Goal: Find specific page/section: Find specific page/section

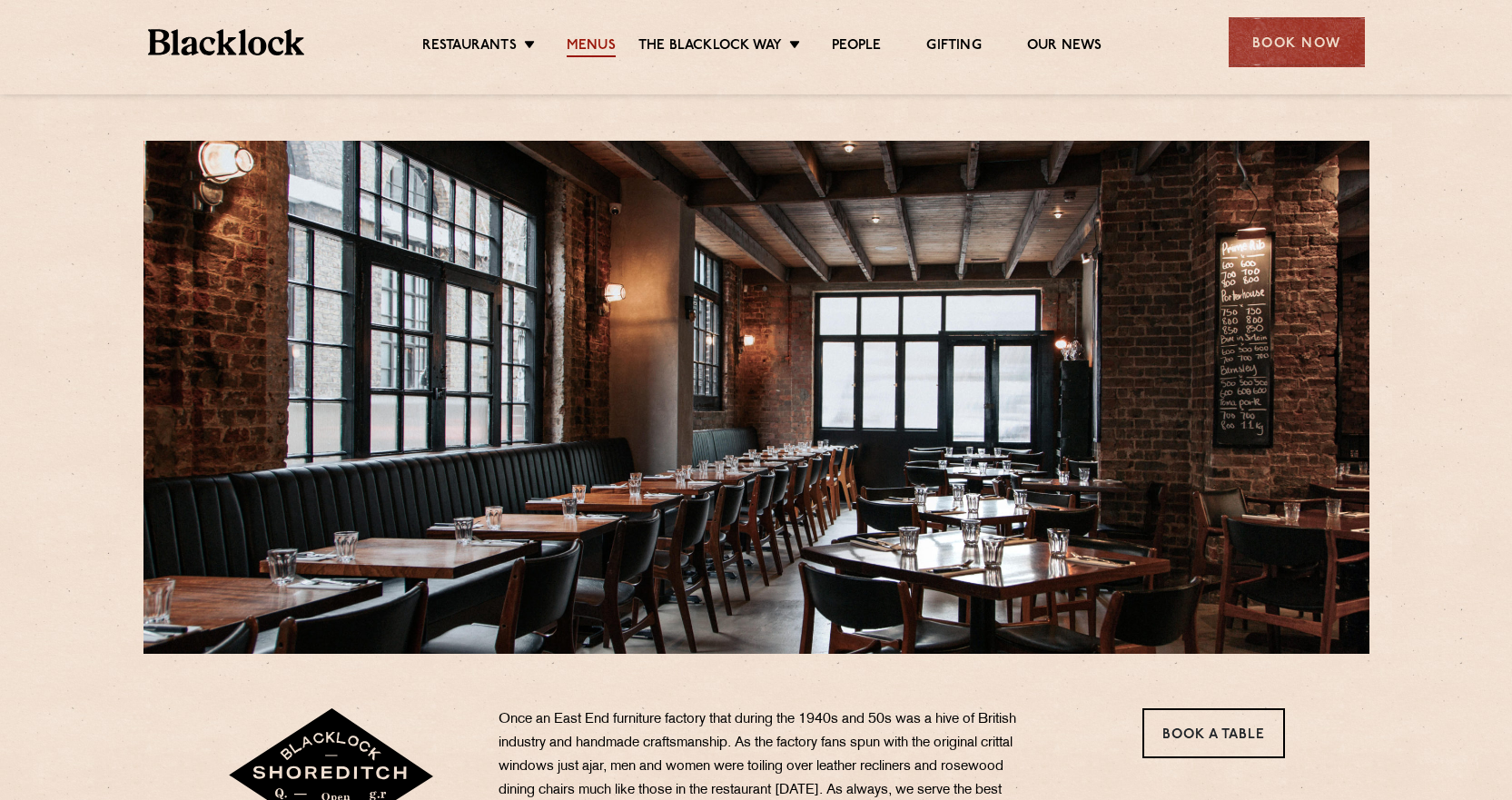
click at [600, 49] on link "Menus" at bounding box center [591, 46] width 49 height 20
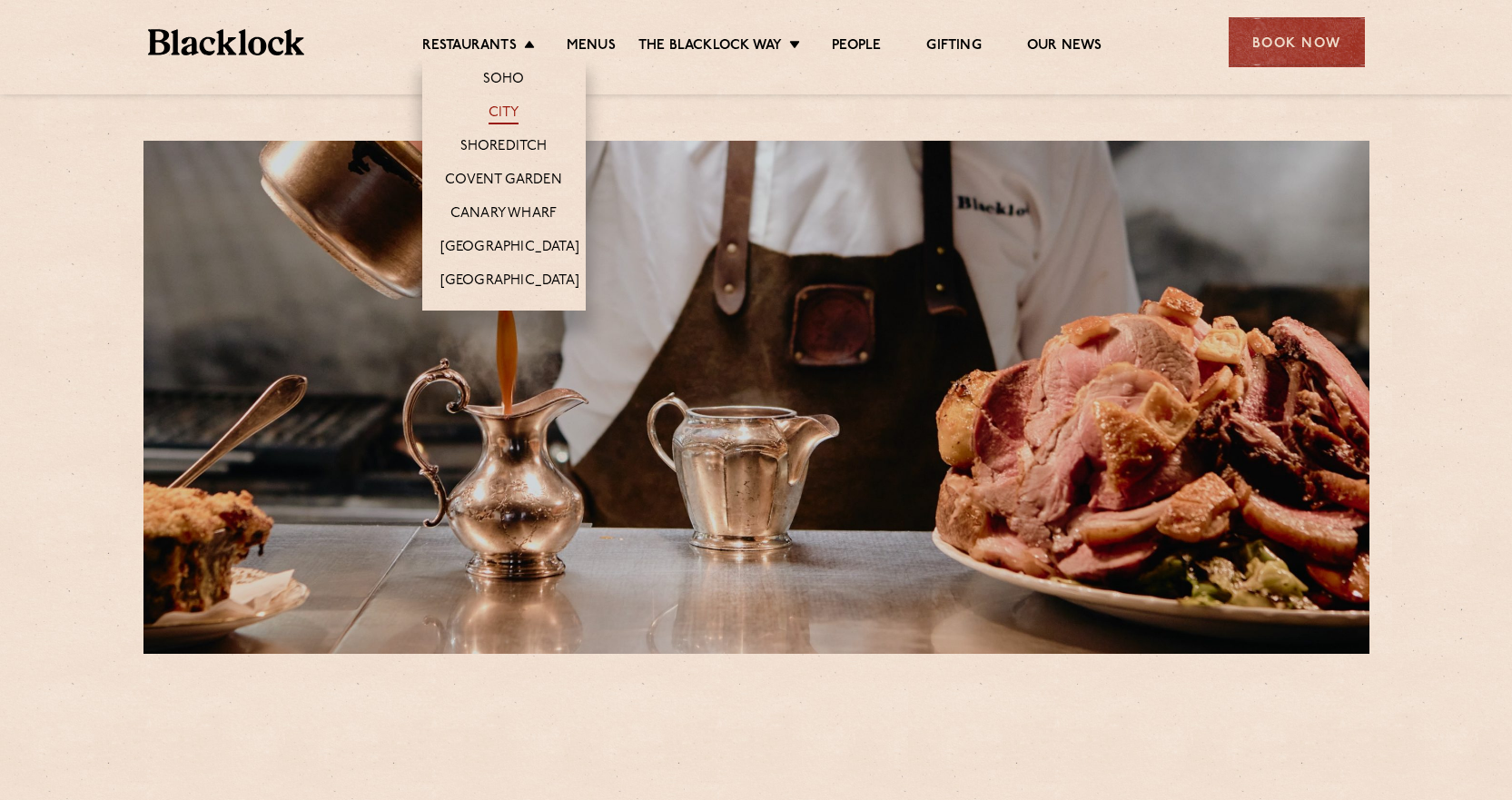
click at [498, 114] on link "City" at bounding box center [505, 114] width 31 height 20
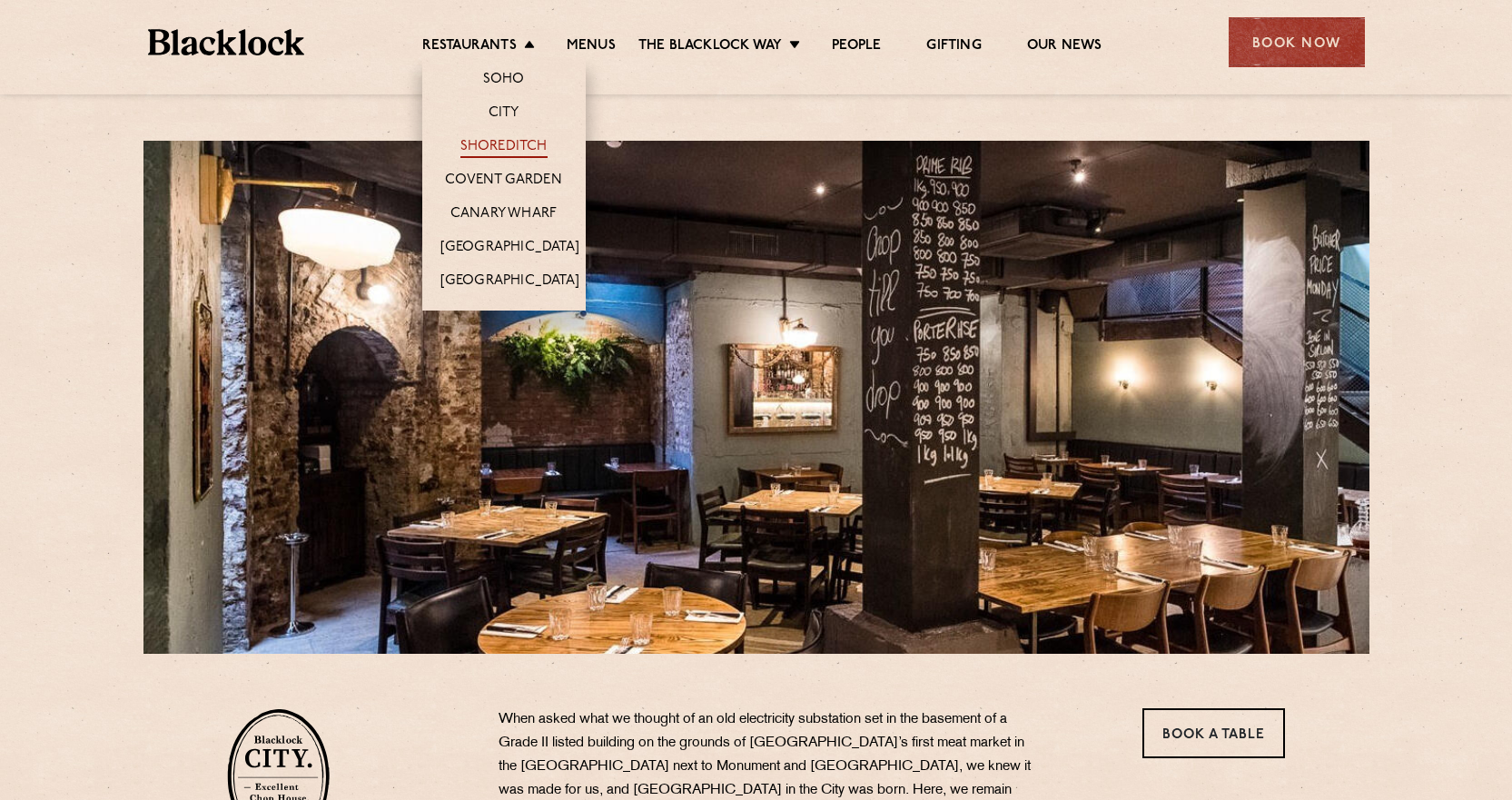
click at [492, 148] on link "Shoreditch" at bounding box center [504, 148] width 87 height 20
